Goal: Navigation & Orientation: Find specific page/section

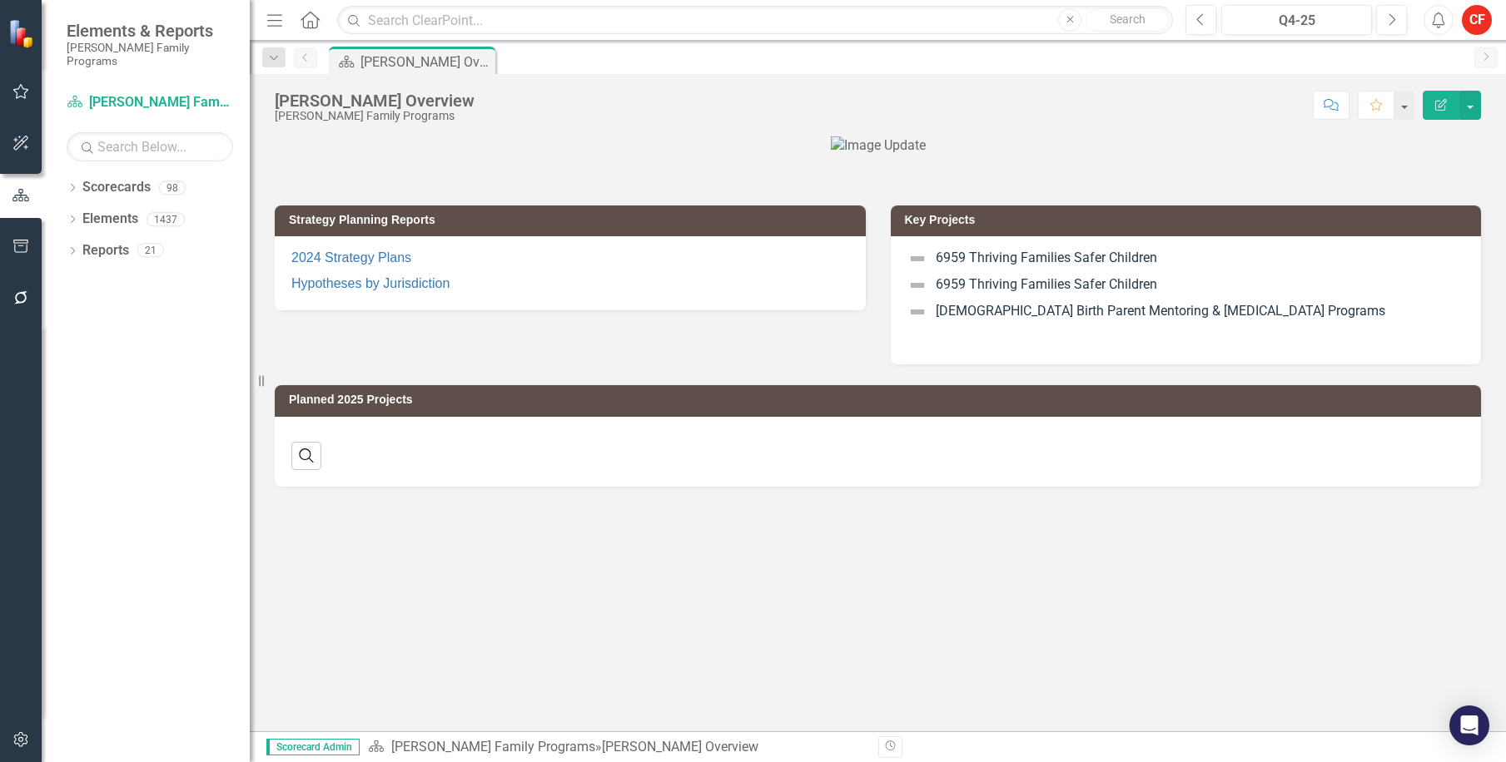
click at [77, 174] on div "Dropdown Scorecards 98" at bounding box center [158, 190] width 183 height 32
click at [69, 185] on icon "Dropdown" at bounding box center [73, 189] width 12 height 9
click at [87, 214] on icon "Dropdown" at bounding box center [81, 219] width 12 height 10
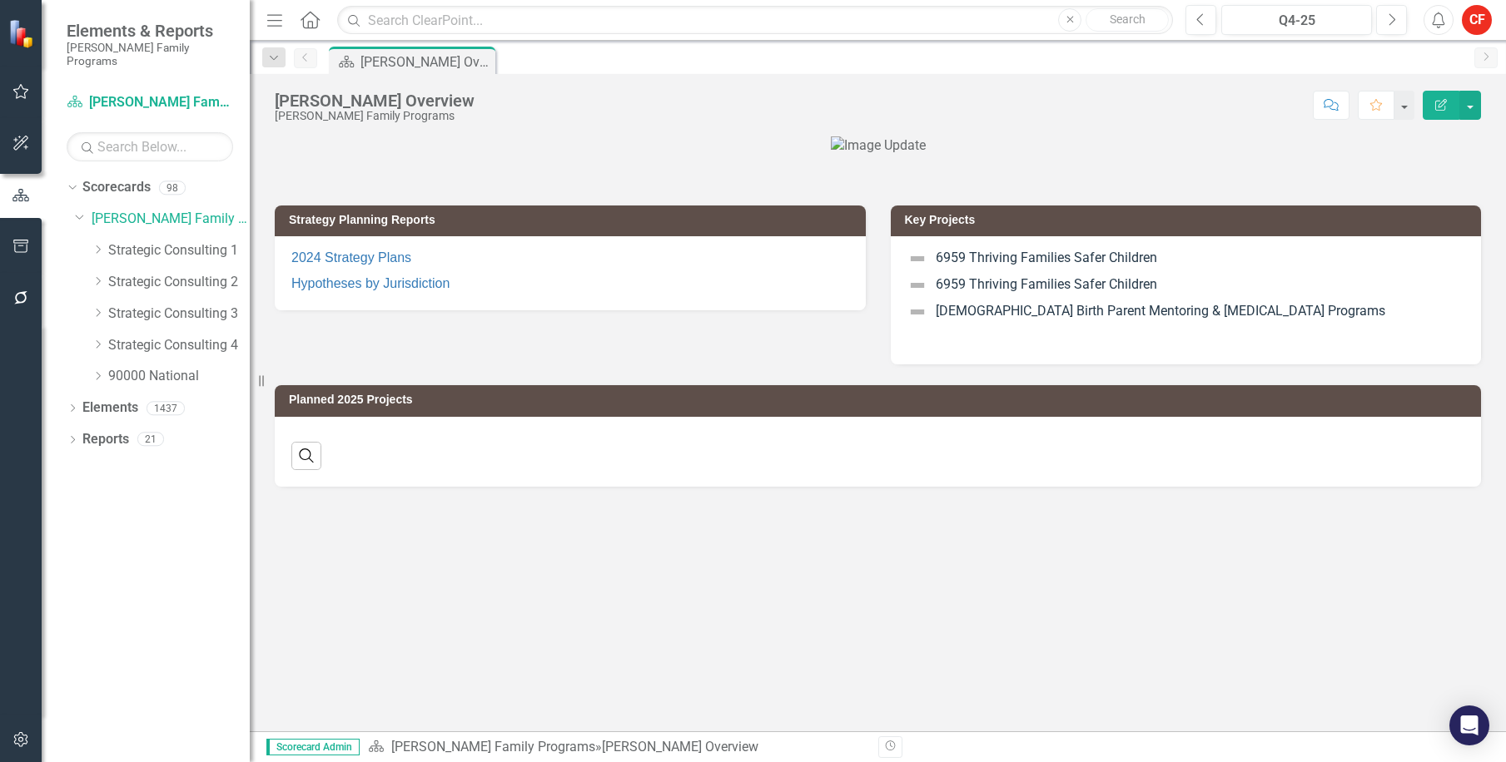
click at [103, 340] on icon "Dropdown" at bounding box center [98, 345] width 12 height 10
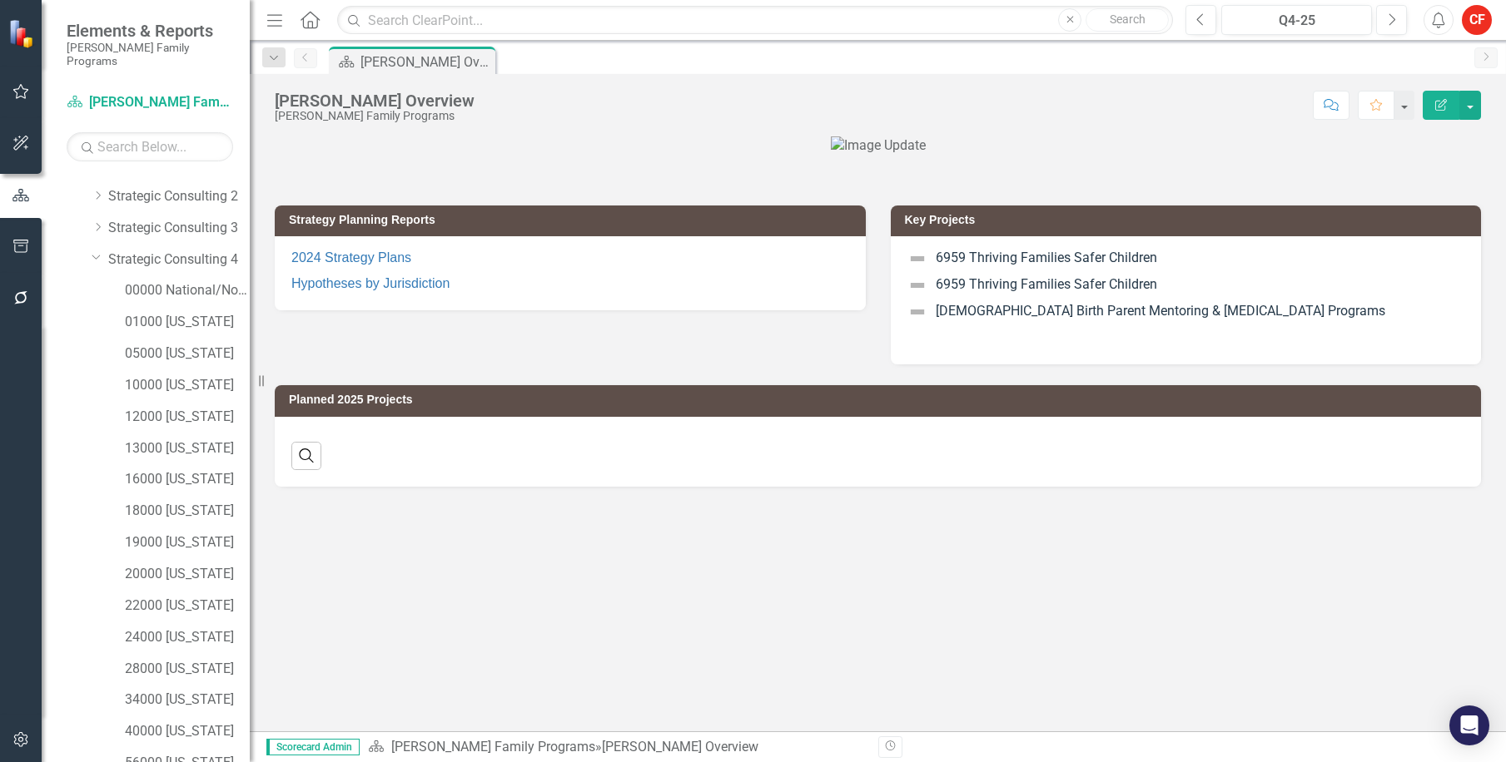
scroll to position [186, 0]
click at [156, 213] on link "01000 [US_STATE]" at bounding box center [187, 222] width 125 height 19
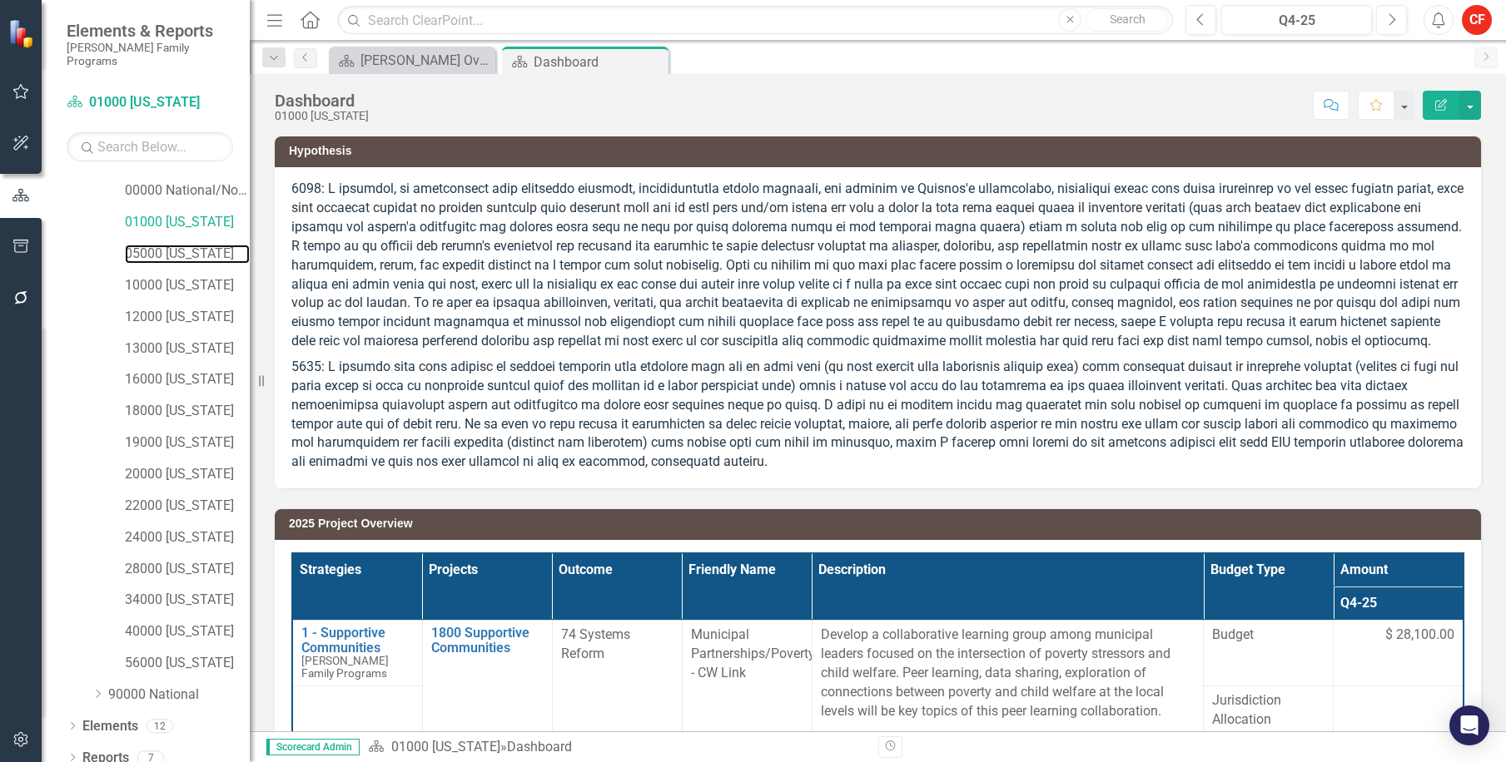
drag, startPoint x: 179, startPoint y: 236, endPoint x: 176, endPoint y: 268, distance: 31.8
click at [180, 245] on link "05000 [US_STATE]" at bounding box center [187, 254] width 125 height 19
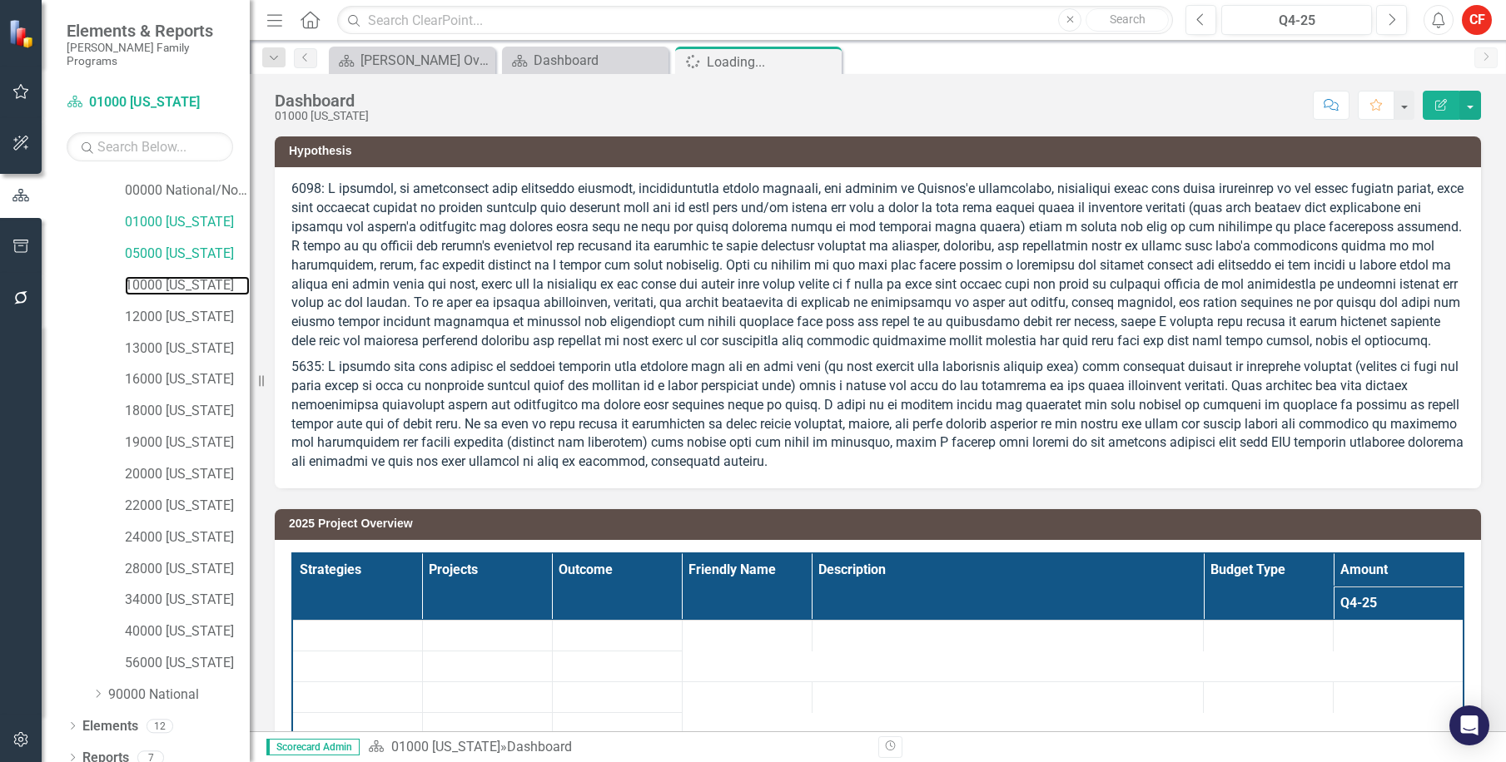
click at [176, 276] on link "10000 [US_STATE]" at bounding box center [187, 285] width 125 height 19
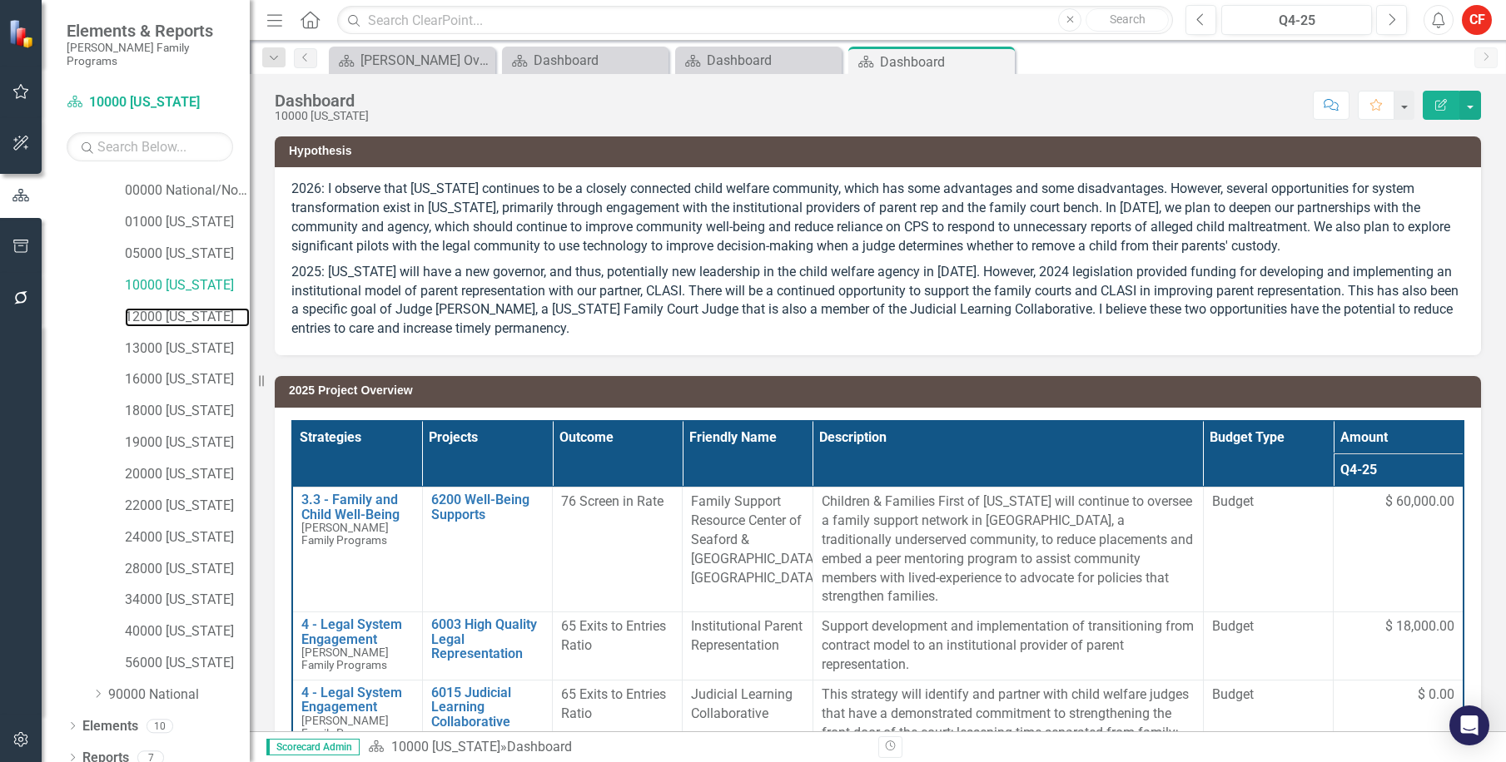
click at [166, 308] on link "12000 [US_STATE]" at bounding box center [187, 317] width 125 height 19
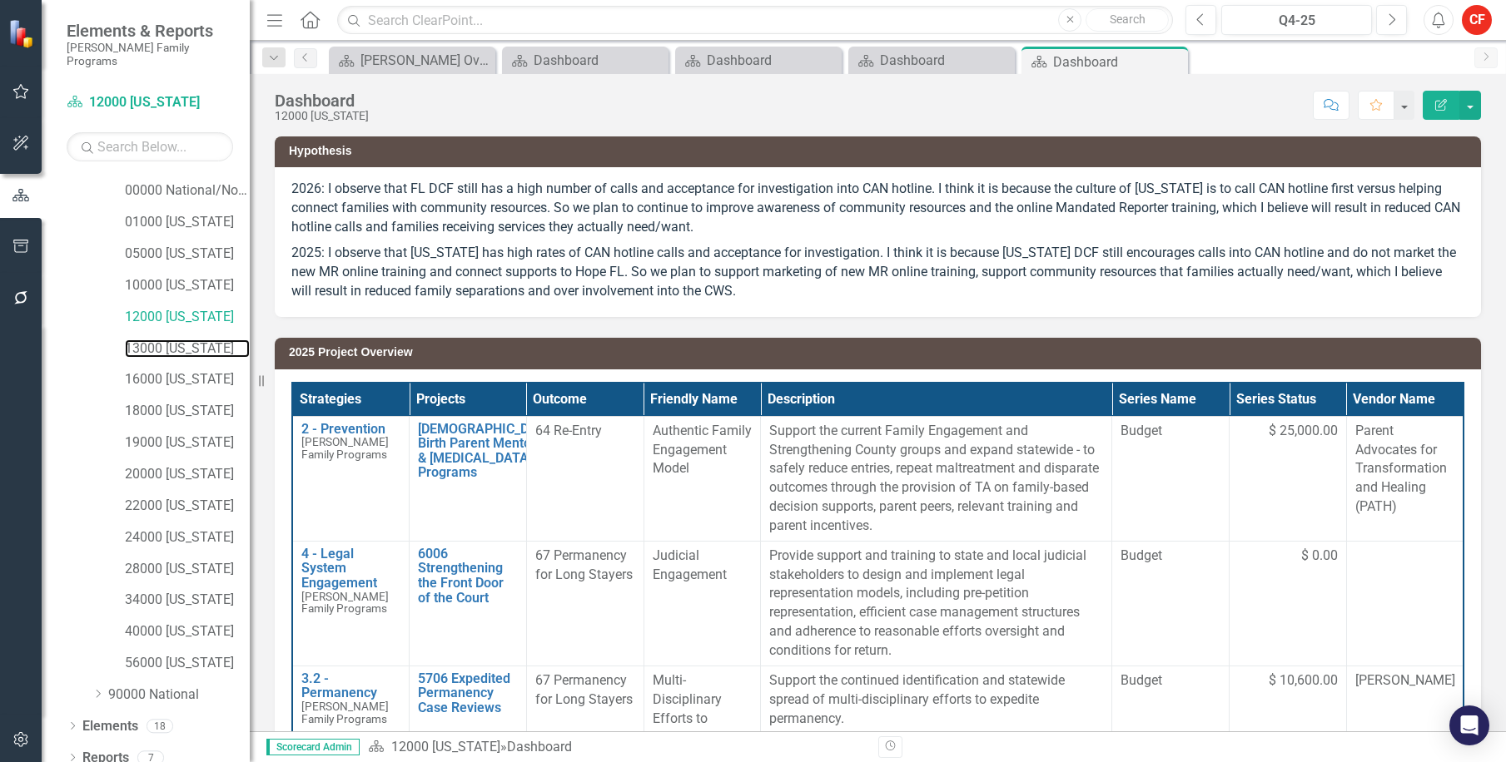
click at [138, 340] on link "13000 [US_STATE]" at bounding box center [187, 349] width 125 height 19
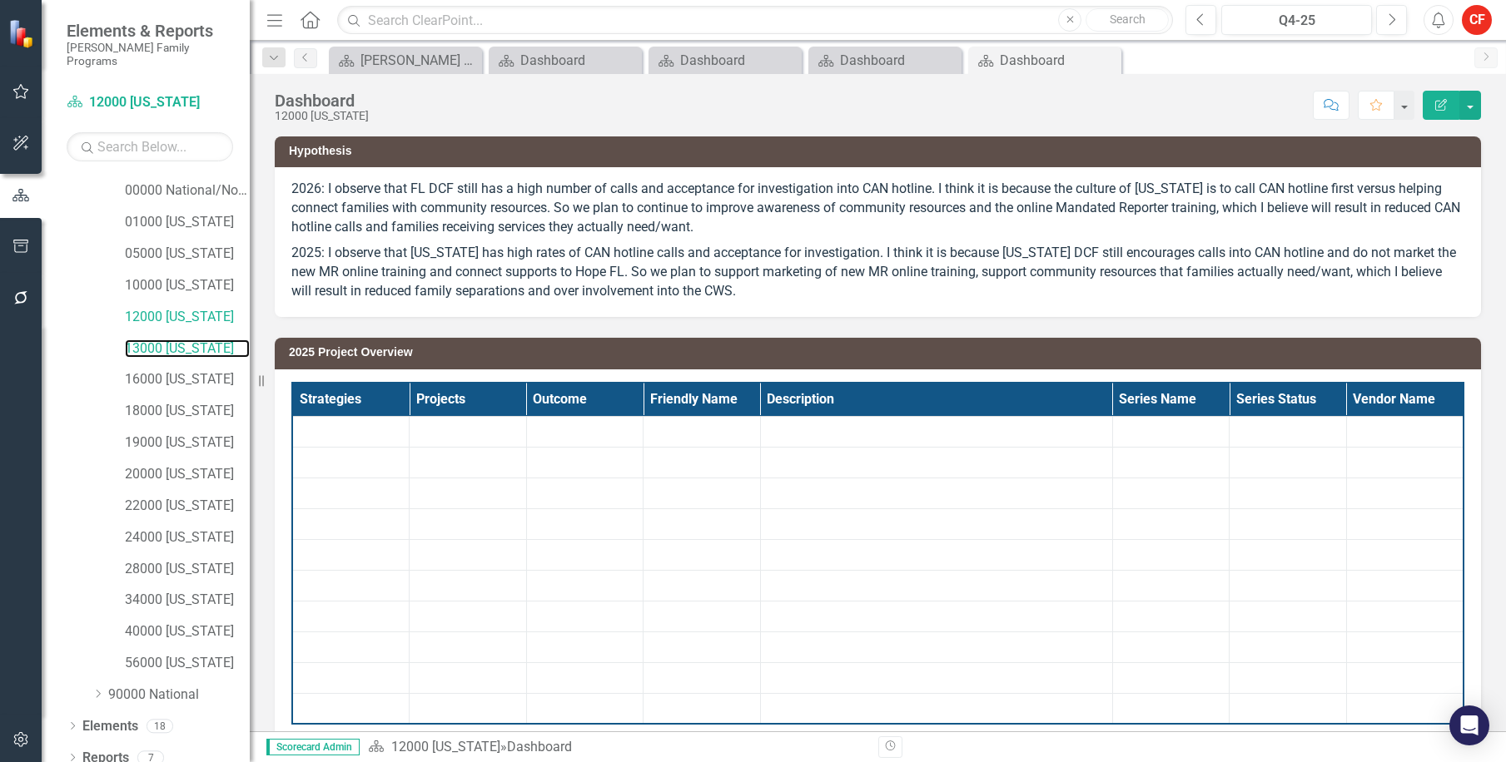
click at [146, 340] on link "13000 [US_STATE]" at bounding box center [187, 349] width 125 height 19
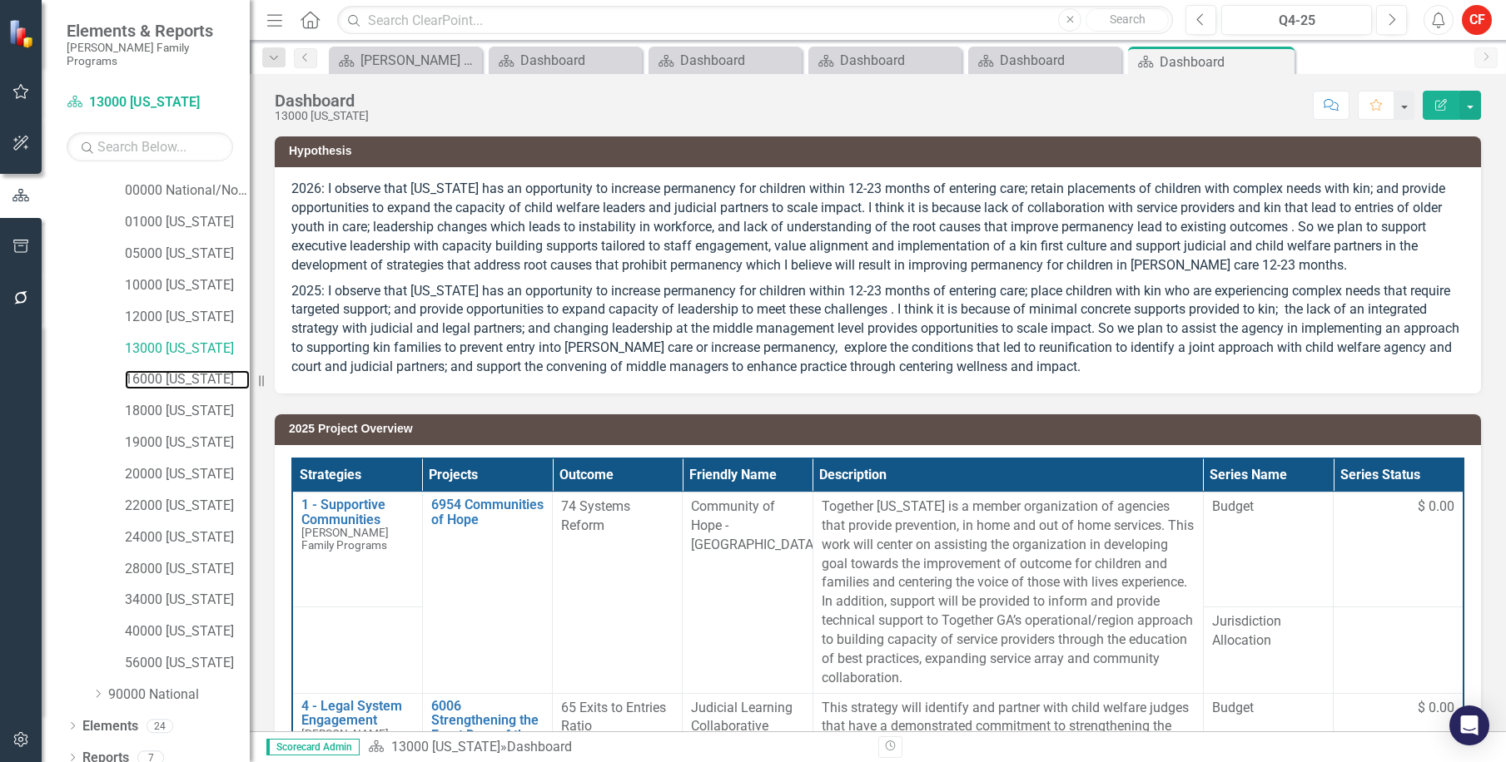
click at [158, 370] on link "16000 [US_STATE]" at bounding box center [187, 379] width 125 height 19
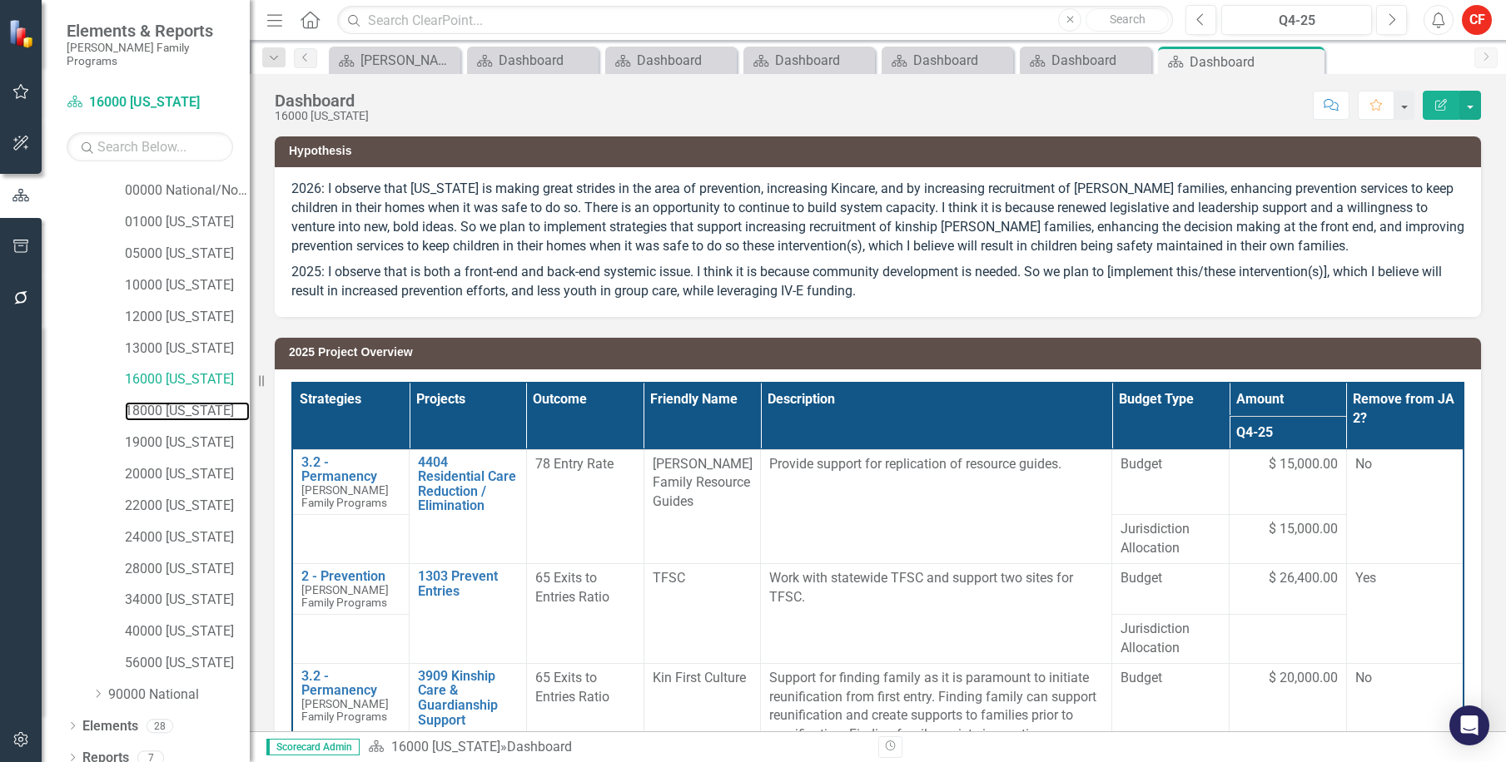
click at [190, 402] on link "18000 [US_STATE]" at bounding box center [187, 411] width 125 height 19
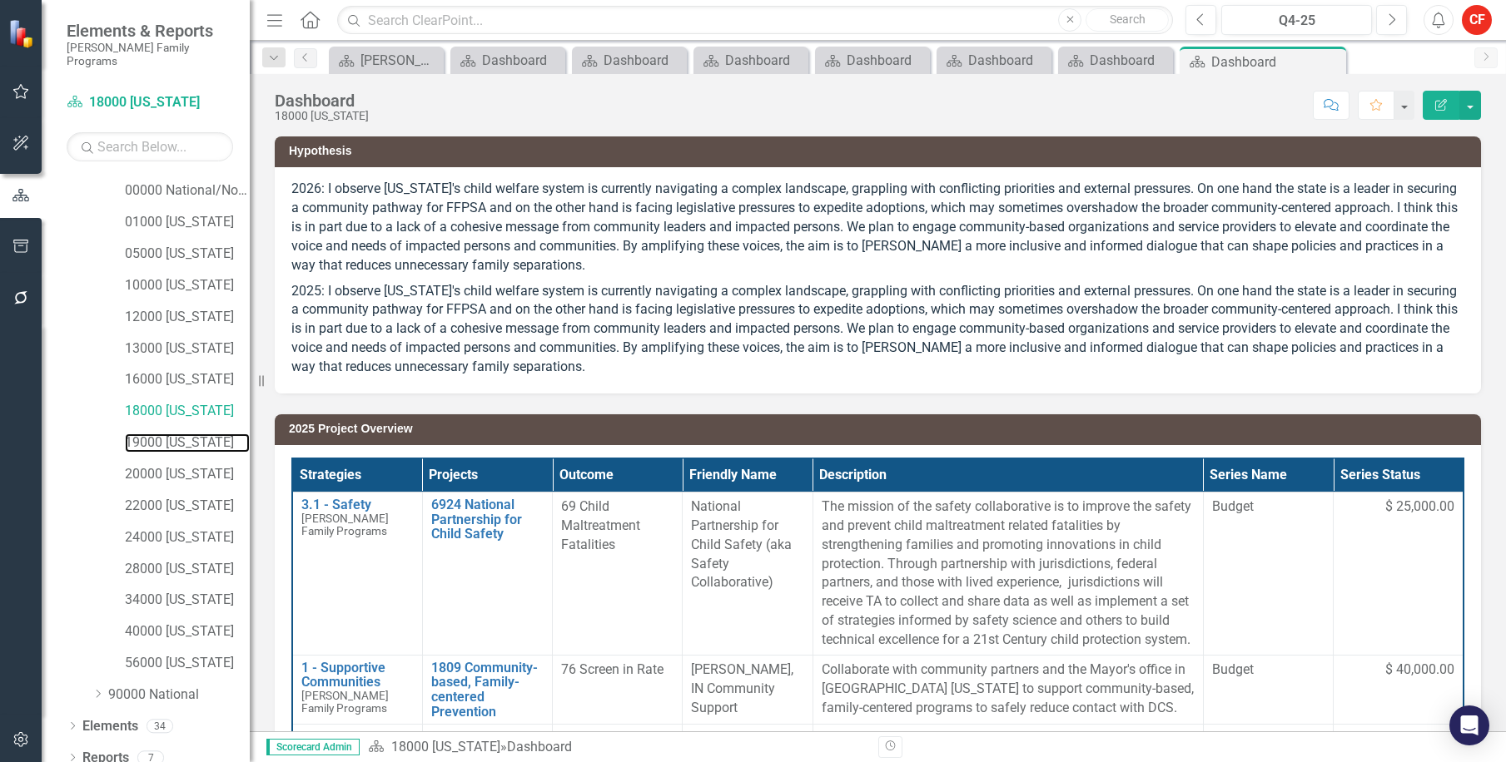
click at [191, 434] on link "19000 [US_STATE]" at bounding box center [187, 443] width 125 height 19
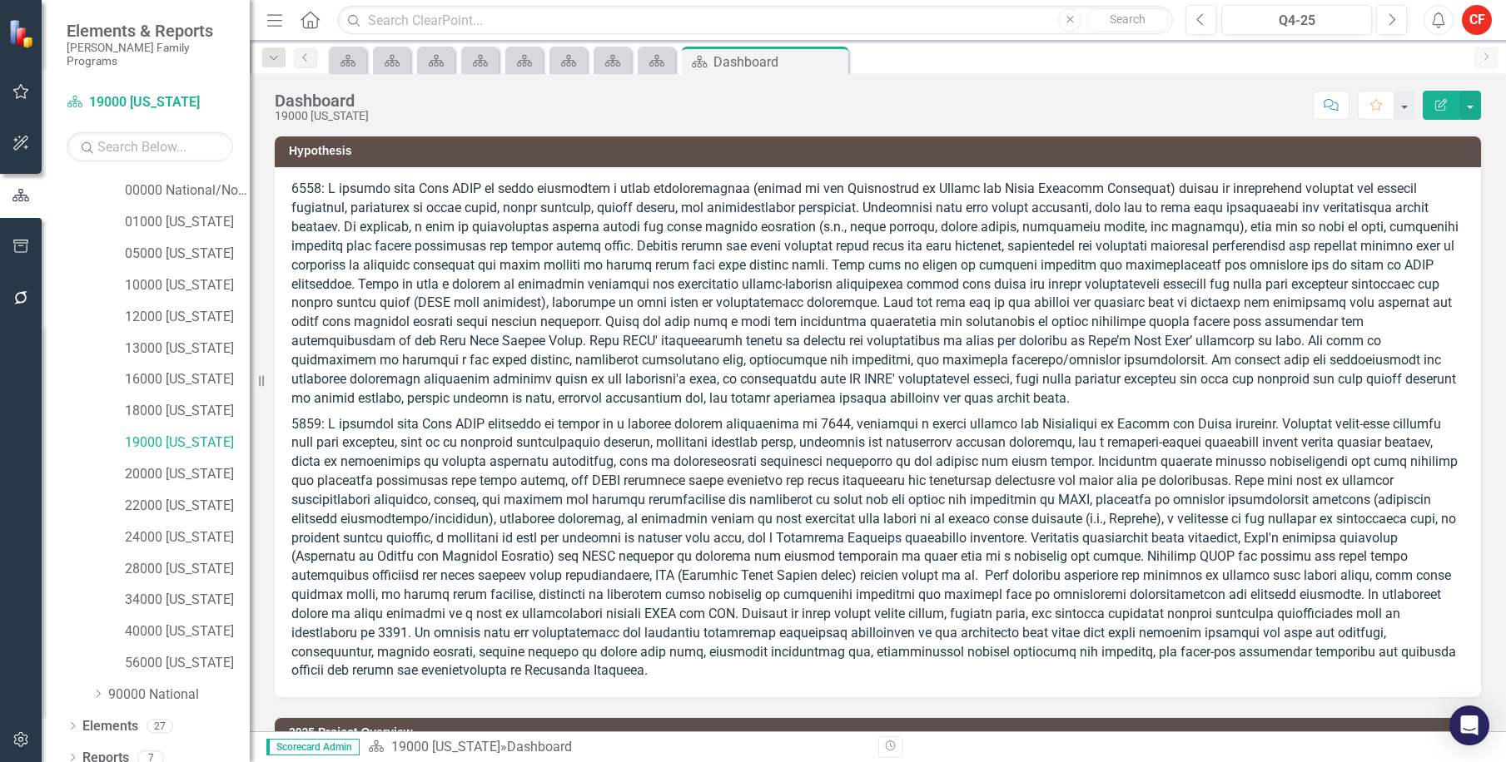
click at [130, 472] on div "20000 [US_STATE]" at bounding box center [187, 474] width 125 height 27
click at [390, 464] on p at bounding box center [877, 547] width 1173 height 270
click at [162, 497] on link "22000 [US_STATE]" at bounding box center [187, 506] width 125 height 19
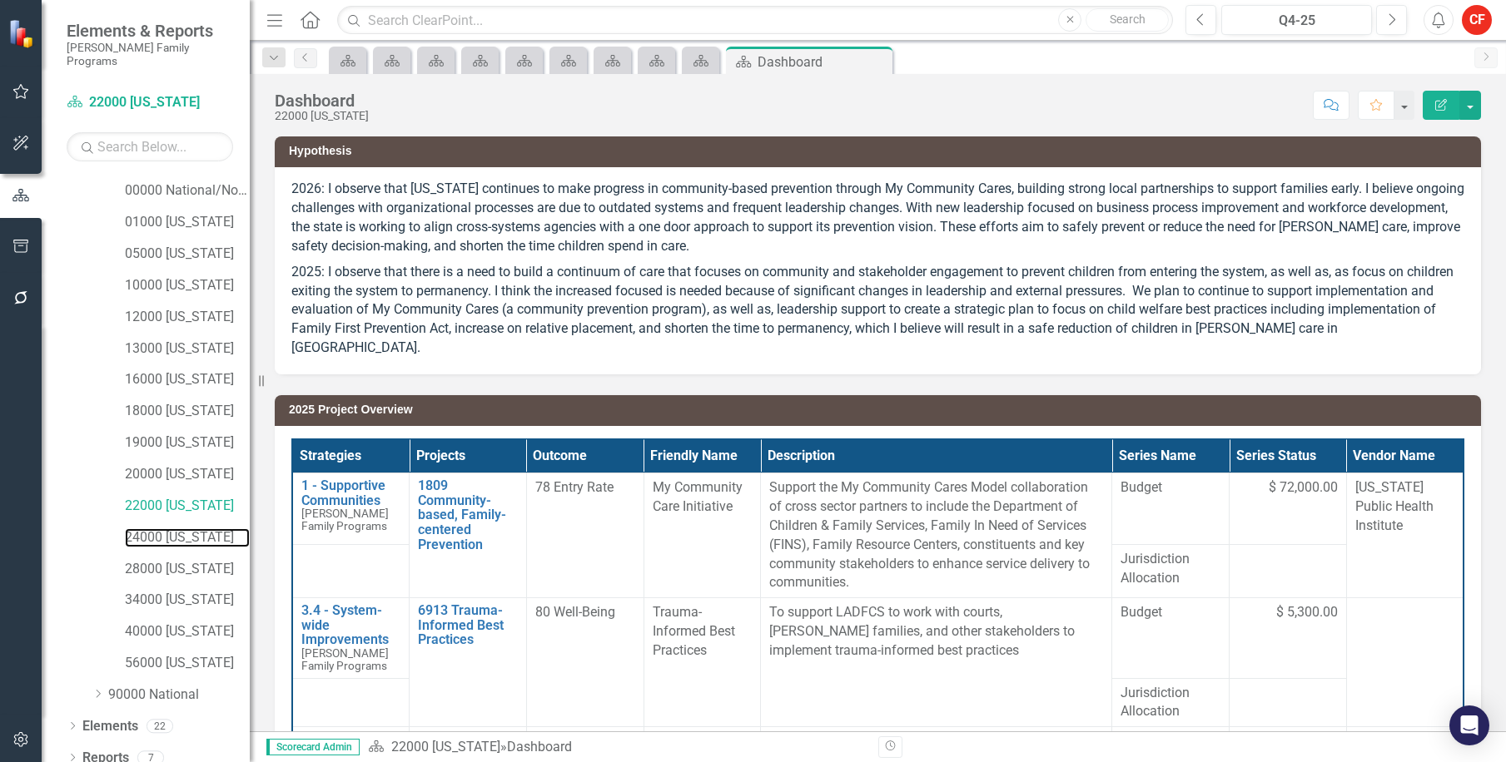
click at [181, 528] on link "24000 [US_STATE]" at bounding box center [187, 537] width 125 height 19
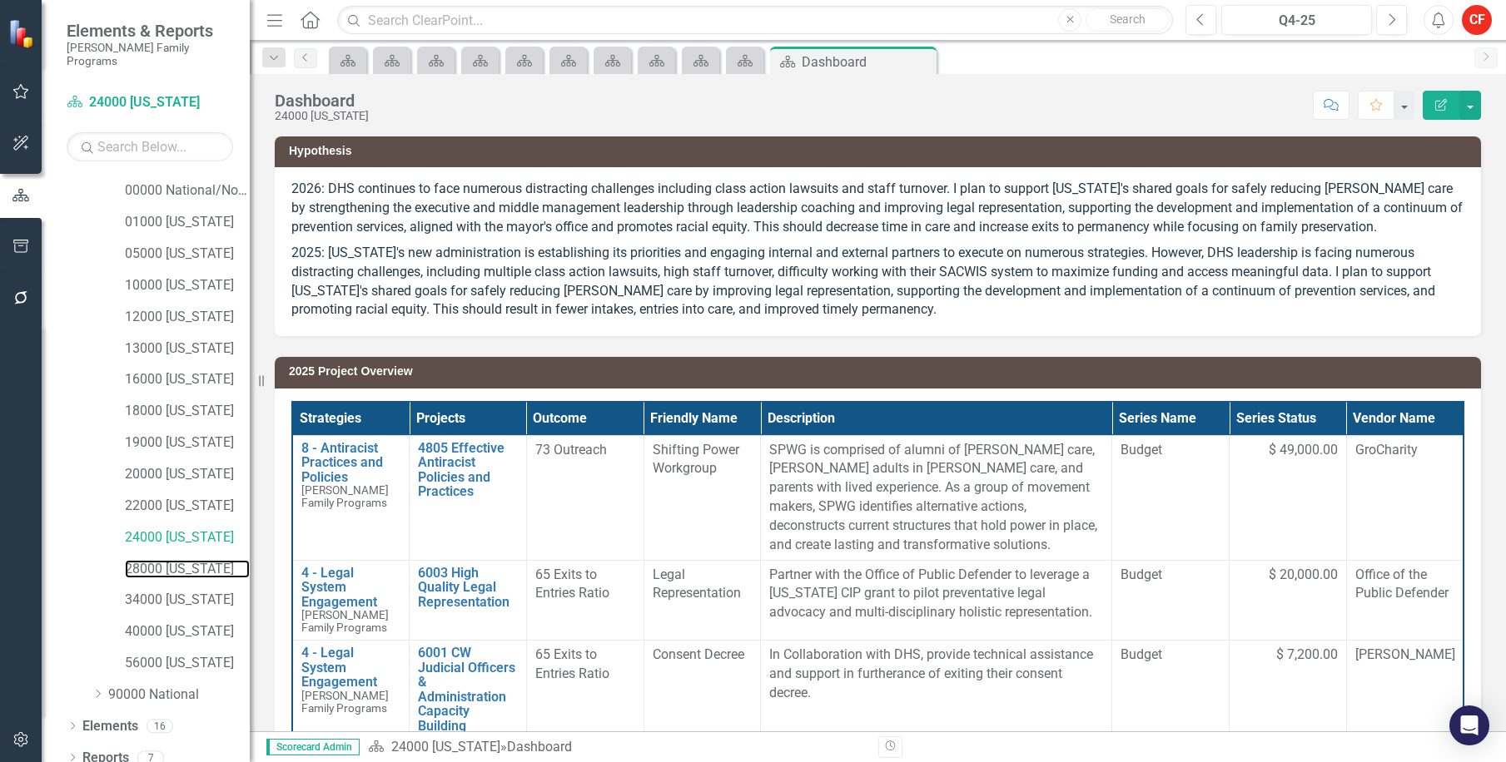
click at [185, 561] on link "28000 [US_STATE]" at bounding box center [187, 569] width 125 height 19
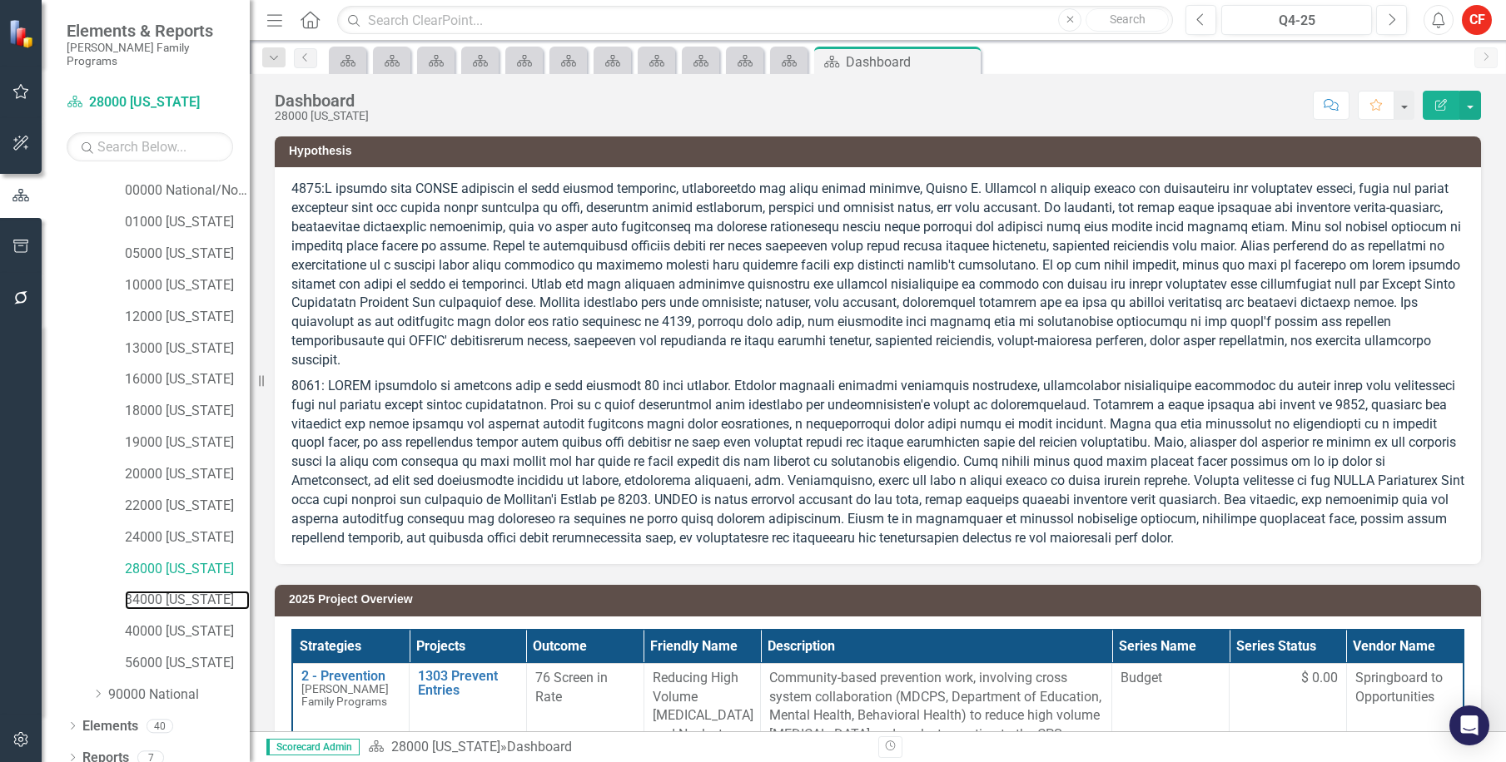
drag, startPoint x: 184, startPoint y: 585, endPoint x: 181, endPoint y: 606, distance: 21.1
click at [184, 591] on link "34000 [US_STATE]" at bounding box center [187, 600] width 125 height 19
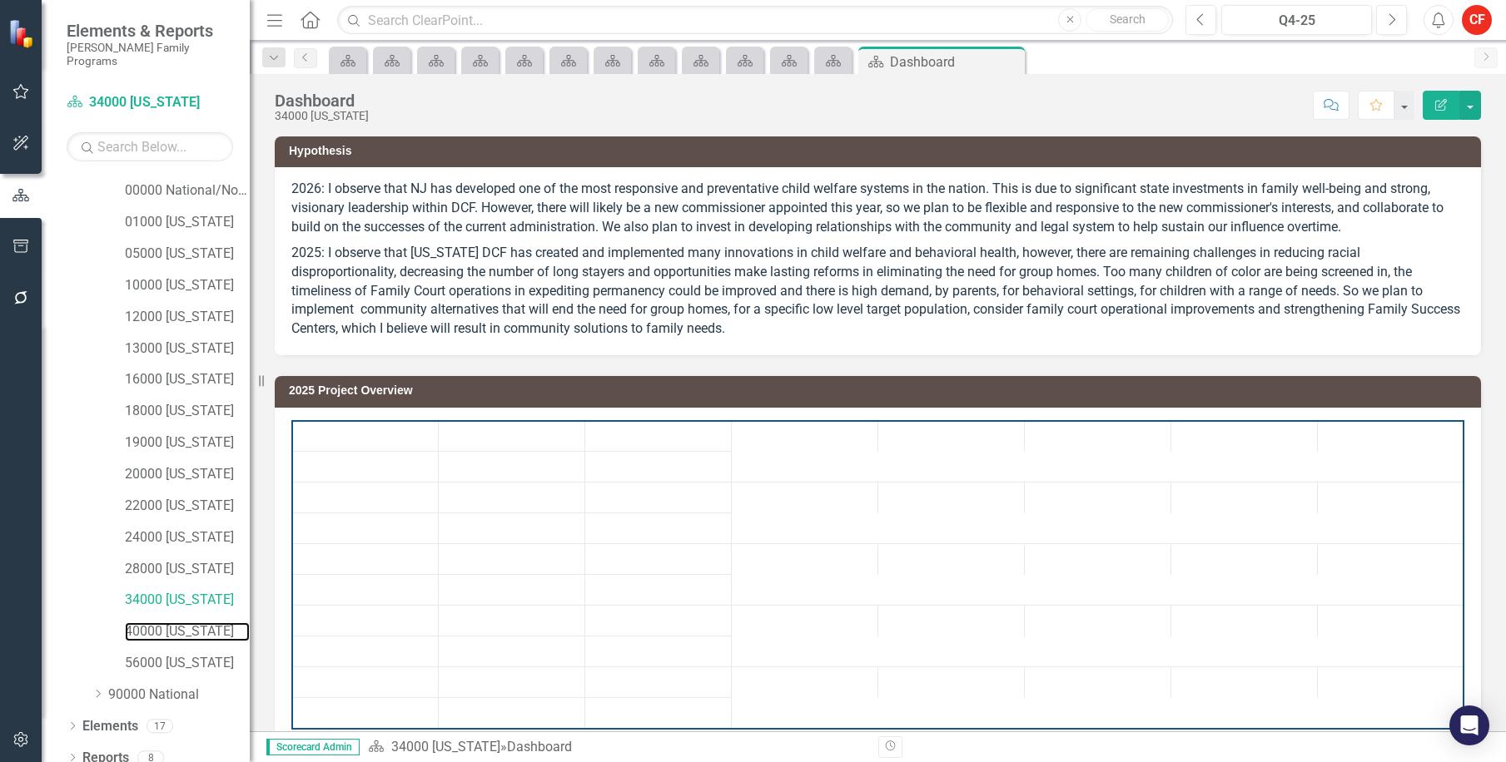
click at [184, 623] on link "40000 [US_STATE]" at bounding box center [187, 632] width 125 height 19
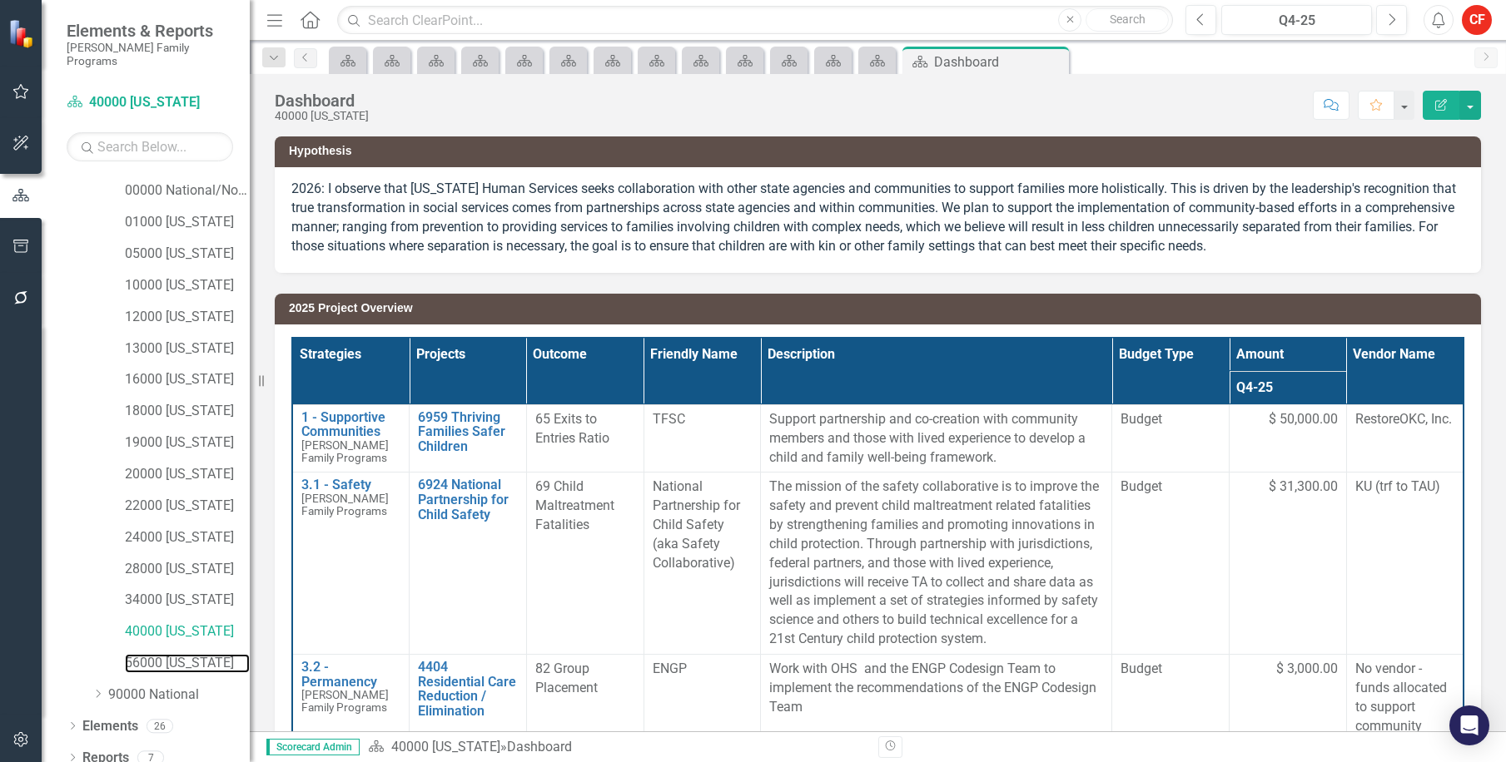
drag, startPoint x: 185, startPoint y: 650, endPoint x: 246, endPoint y: 594, distance: 83.1
click at [185, 654] on link "56000 [US_STATE]" at bounding box center [187, 663] width 125 height 19
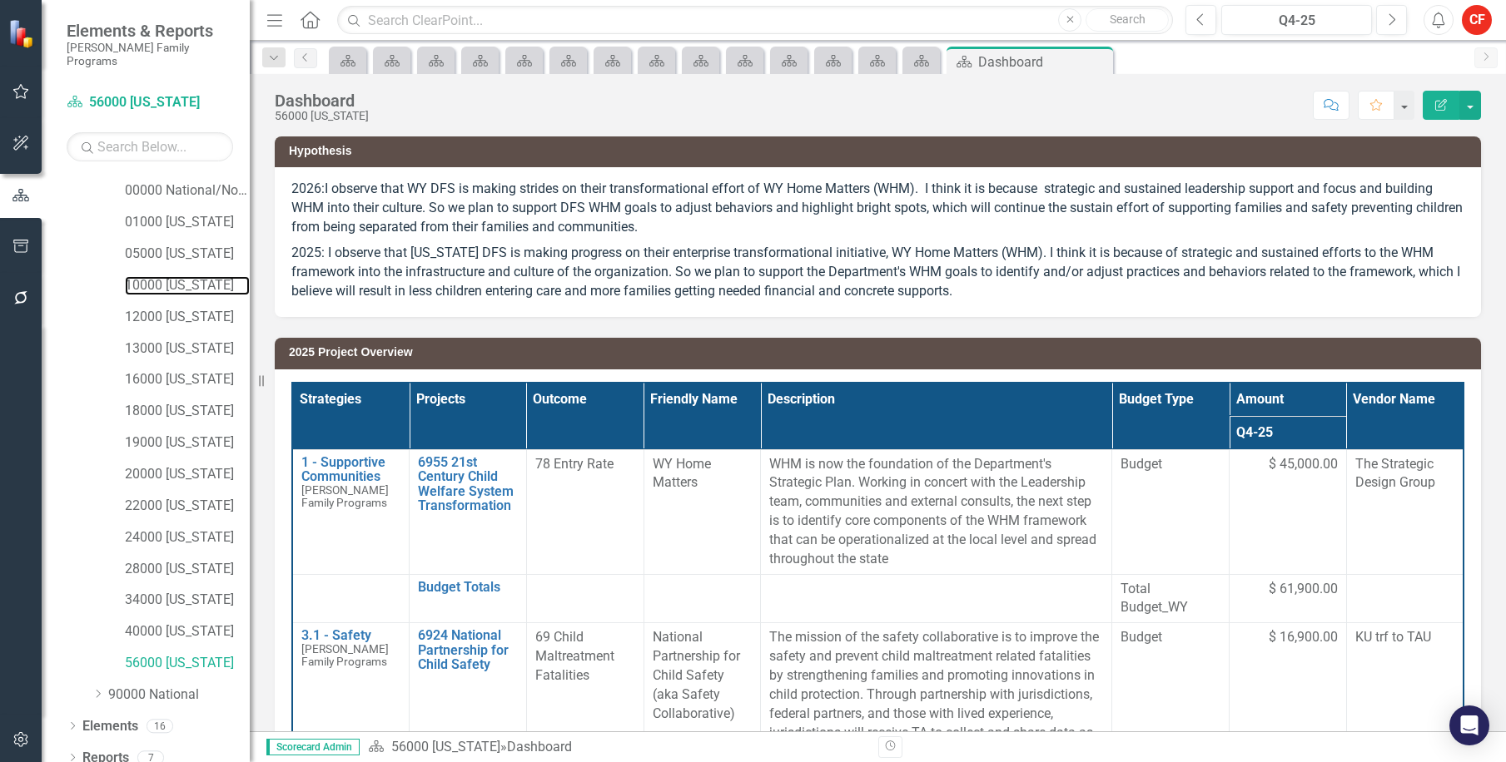
click at [211, 276] on link "10000 [US_STATE]" at bounding box center [187, 285] width 125 height 19
